Goal: Navigation & Orientation: Find specific page/section

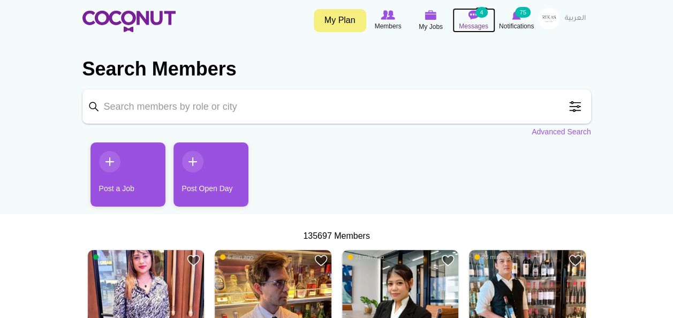
click at [478, 12] on small "4" at bounding box center [481, 12] width 12 height 11
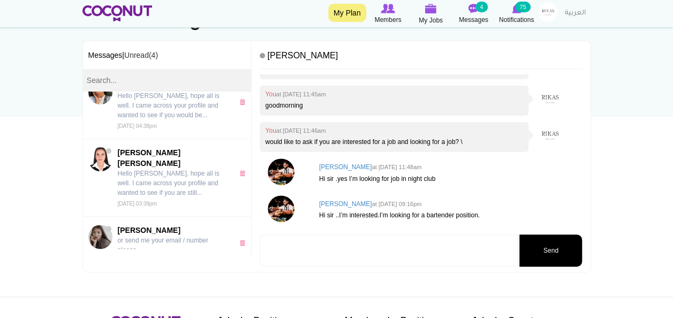
scroll to position [467, 0]
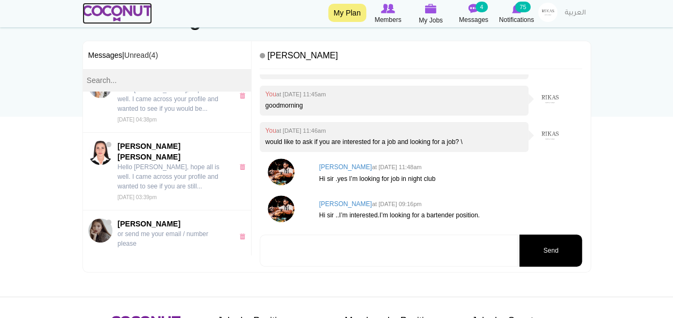
click at [125, 18] on img at bounding box center [117, 13] width 70 height 16
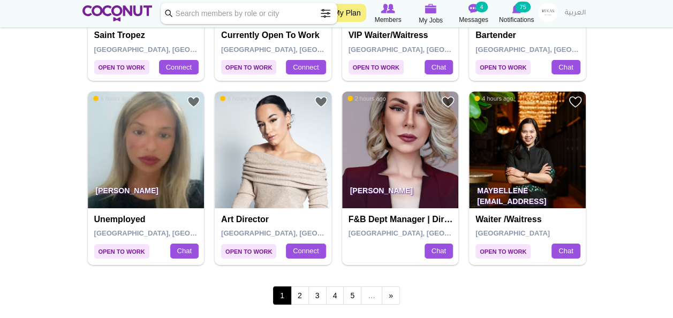
scroll to position [1831, 0]
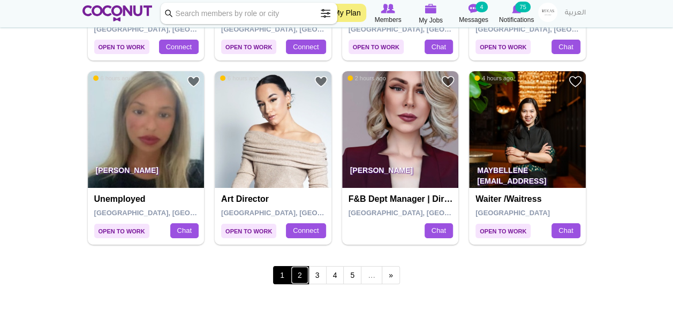
click at [297, 270] on link "2" at bounding box center [300, 275] width 18 height 18
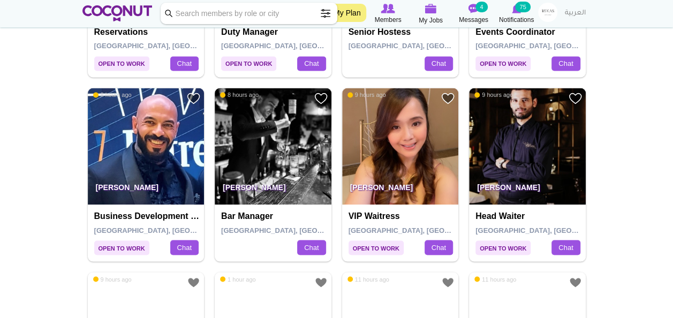
scroll to position [901, 0]
